Goal: Information Seeking & Learning: Learn about a topic

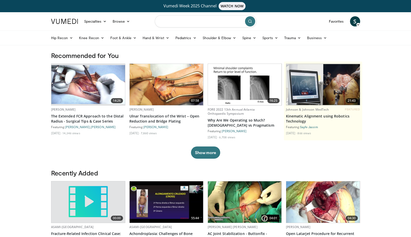
click at [177, 26] on input "Search topics, interventions" at bounding box center [206, 21] width 102 height 12
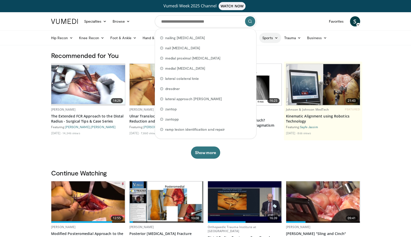
click at [264, 38] on link "Sports" at bounding box center [270, 38] width 22 height 10
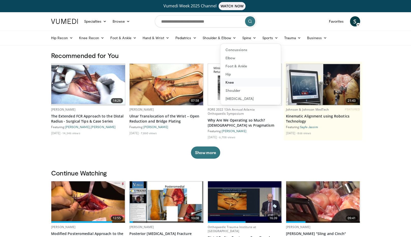
click at [232, 84] on link "Knee" at bounding box center [250, 82] width 61 height 8
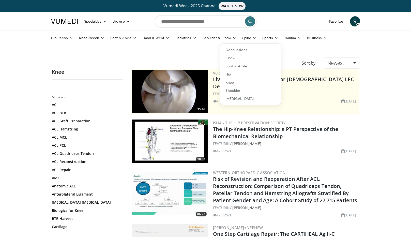
click at [269, 39] on link "Sports" at bounding box center [270, 38] width 22 height 10
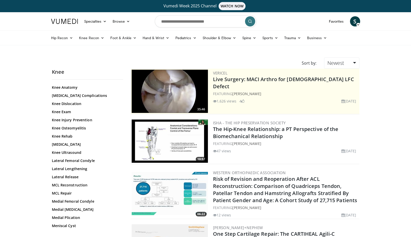
scroll to position [305, 0]
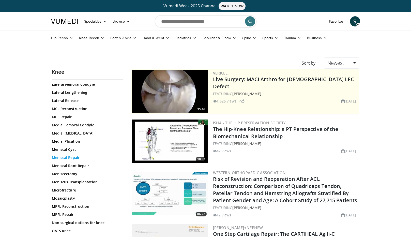
click at [61, 158] on link "Meniscal Repair" at bounding box center [86, 157] width 69 height 5
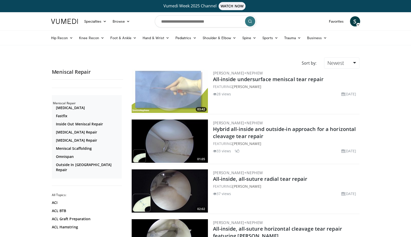
scroll to position [51, 0]
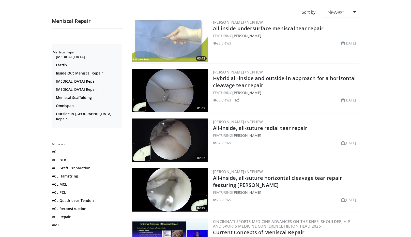
click at [169, 90] on img at bounding box center [170, 90] width 76 height 43
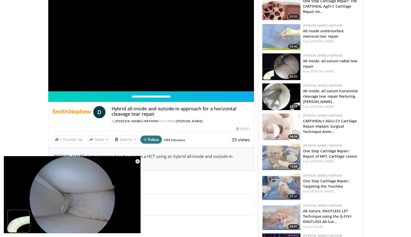
scroll to position [102, 0]
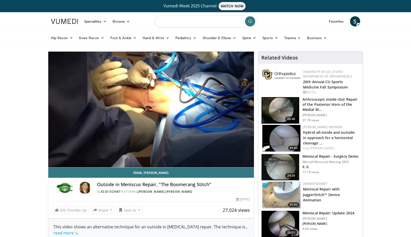
click at [169, 23] on input "Search topics, interventions" at bounding box center [206, 21] width 102 height 12
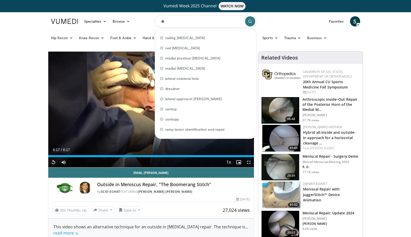
type input "**"
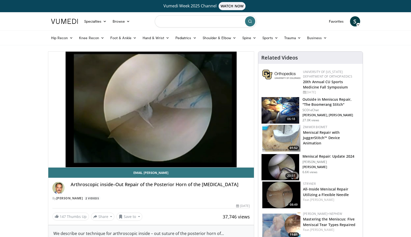
click at [172, 24] on input "Search topics, interventions" at bounding box center [206, 21] width 102 height 12
type input "**********"
click at [249, 22] on icon "submit" at bounding box center [250, 21] width 4 height 4
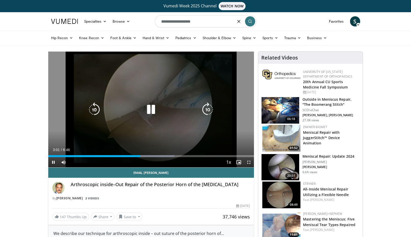
click at [152, 108] on icon "Video Player" at bounding box center [151, 109] width 14 height 14
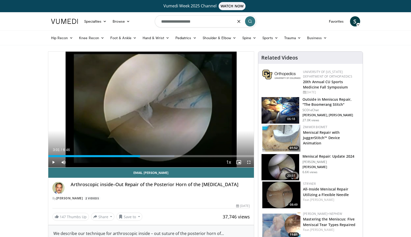
click at [200, 23] on input "**********" at bounding box center [206, 21] width 102 height 12
click at [252, 22] on icon "submit" at bounding box center [250, 21] width 4 height 4
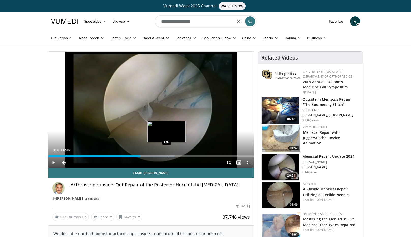
click at [167, 156] on div "Progress Bar" at bounding box center [167, 156] width 1 height 2
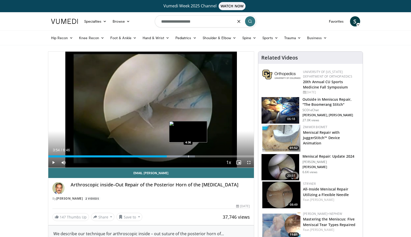
click at [188, 156] on div "Progress Bar" at bounding box center [188, 156] width 1 height 2
click at [199, 156] on div "Progress Bar" at bounding box center [199, 156] width 1 height 2
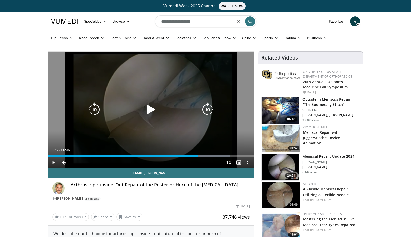
click at [150, 109] on icon "Video Player" at bounding box center [151, 109] width 14 height 14
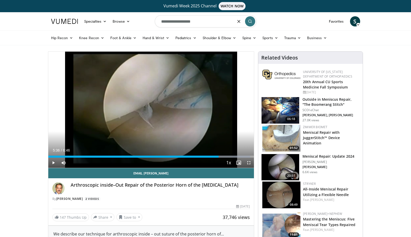
click at [249, 21] on icon "submit" at bounding box center [250, 21] width 4 height 4
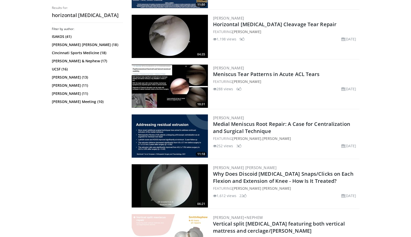
scroll to position [178, 0]
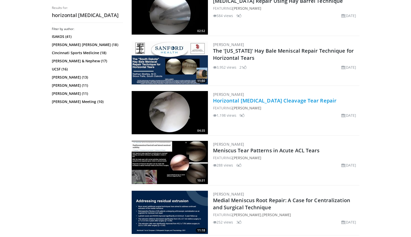
click at [232, 101] on link "Horizontal [MEDICAL_DATA] Cleavage Tear Repair" at bounding box center [275, 100] width 124 height 7
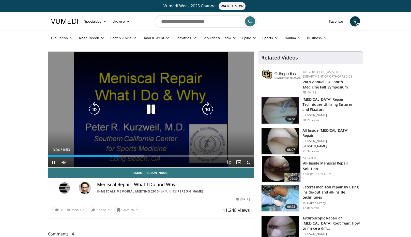
click at [128, 99] on div "10 seconds Tap to unmute" at bounding box center [151, 110] width 206 height 116
